Goal: Task Accomplishment & Management: Use online tool/utility

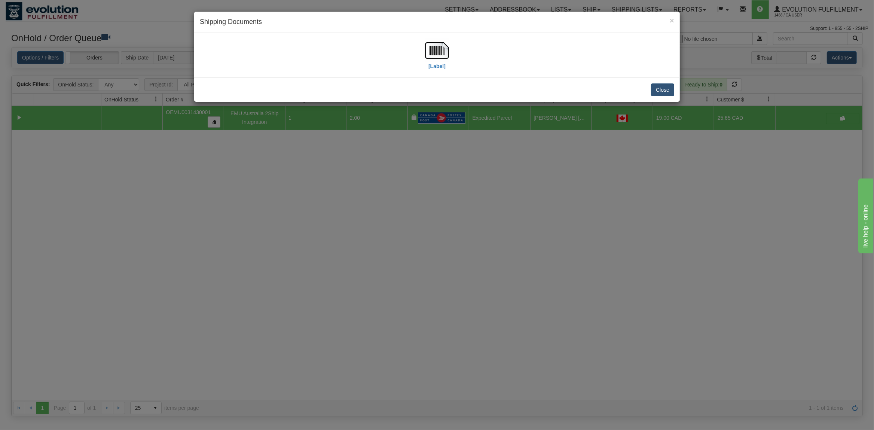
scroll to position [0, 10]
click at [669, 86] on button "Close" at bounding box center [662, 89] width 23 height 13
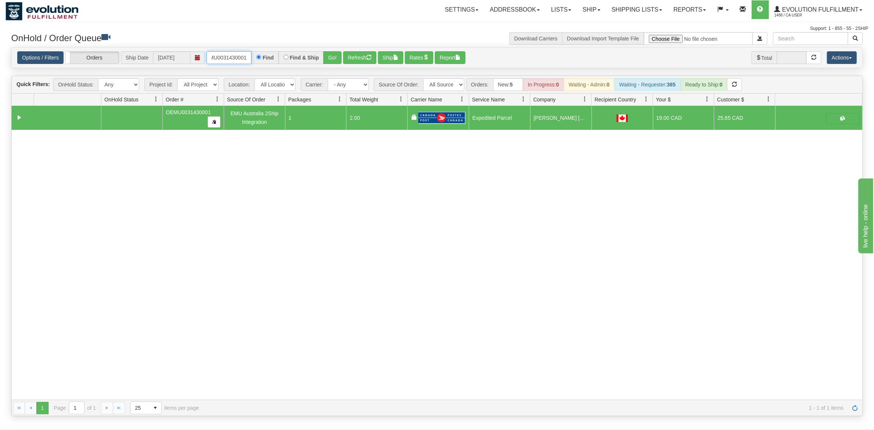
click at [235, 55] on input "OEMU0031430001" at bounding box center [228, 57] width 45 height 13
click at [235, 56] on input "OEMU0031430001" at bounding box center [228, 57] width 45 height 13
click at [233, 56] on input "OEMU0031430001" at bounding box center [228, 57] width 45 height 13
type input "OEMU0031439001"
click at [335, 52] on button "Go!" at bounding box center [332, 57] width 18 height 13
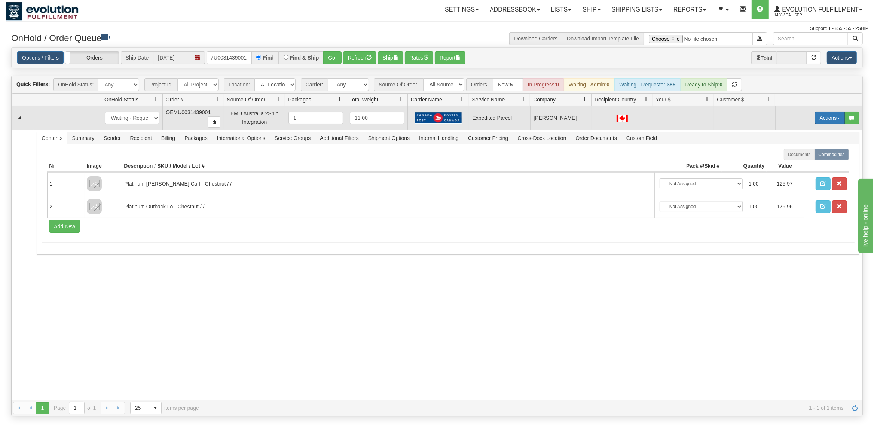
drag, startPoint x: 824, startPoint y: 119, endPoint x: 825, endPoint y: 127, distance: 7.9
click at [824, 119] on button "Actions" at bounding box center [830, 117] width 30 height 13
click at [815, 150] on span "Rate All Services" at bounding box center [814, 152] width 45 height 6
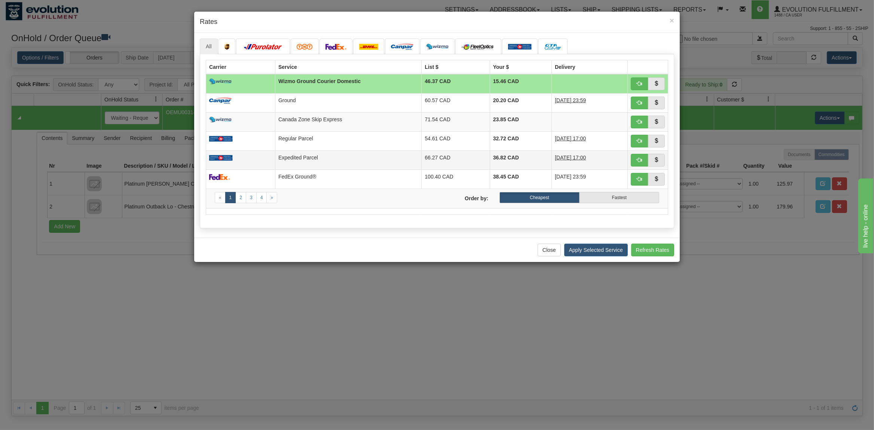
click at [275, 159] on td at bounding box center [240, 159] width 69 height 19
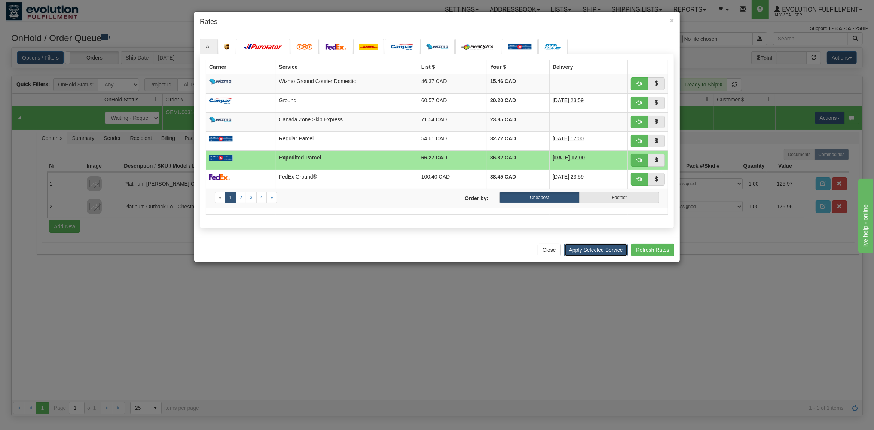
click at [606, 251] on button "Apply Selected Service" at bounding box center [596, 250] width 64 height 13
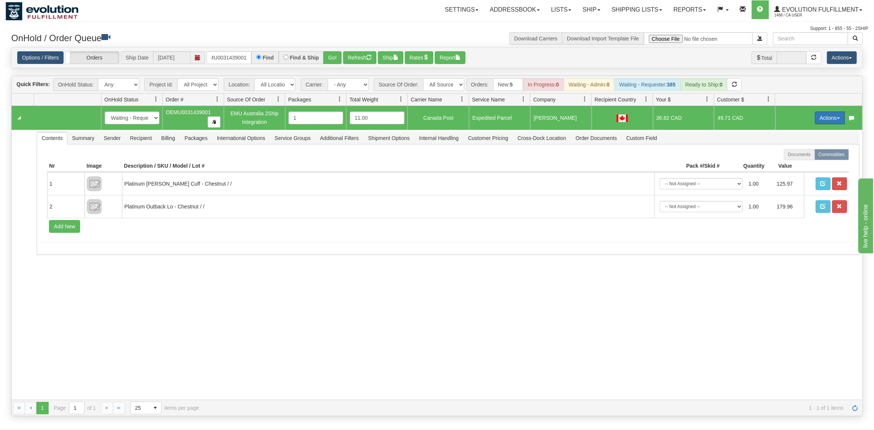
click at [830, 118] on button "Actions" at bounding box center [830, 117] width 30 height 13
click at [801, 161] on span "Ship" at bounding box center [800, 161] width 16 height 6
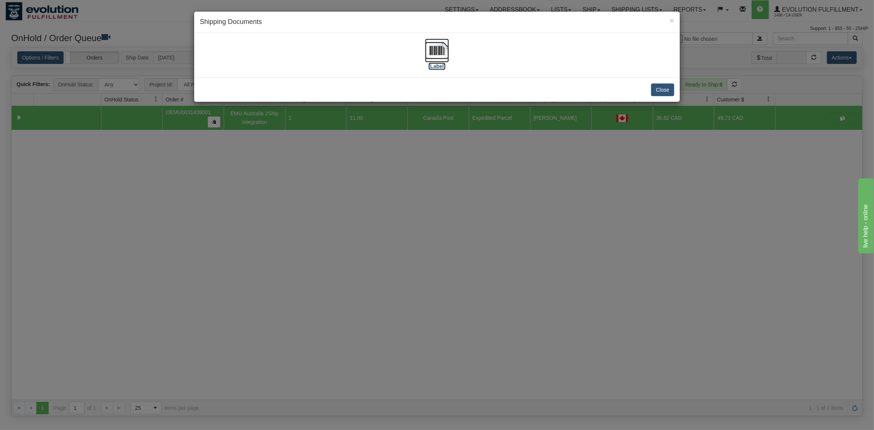
click at [440, 49] on img at bounding box center [437, 51] width 24 height 24
